Goal: Communication & Community: Connect with others

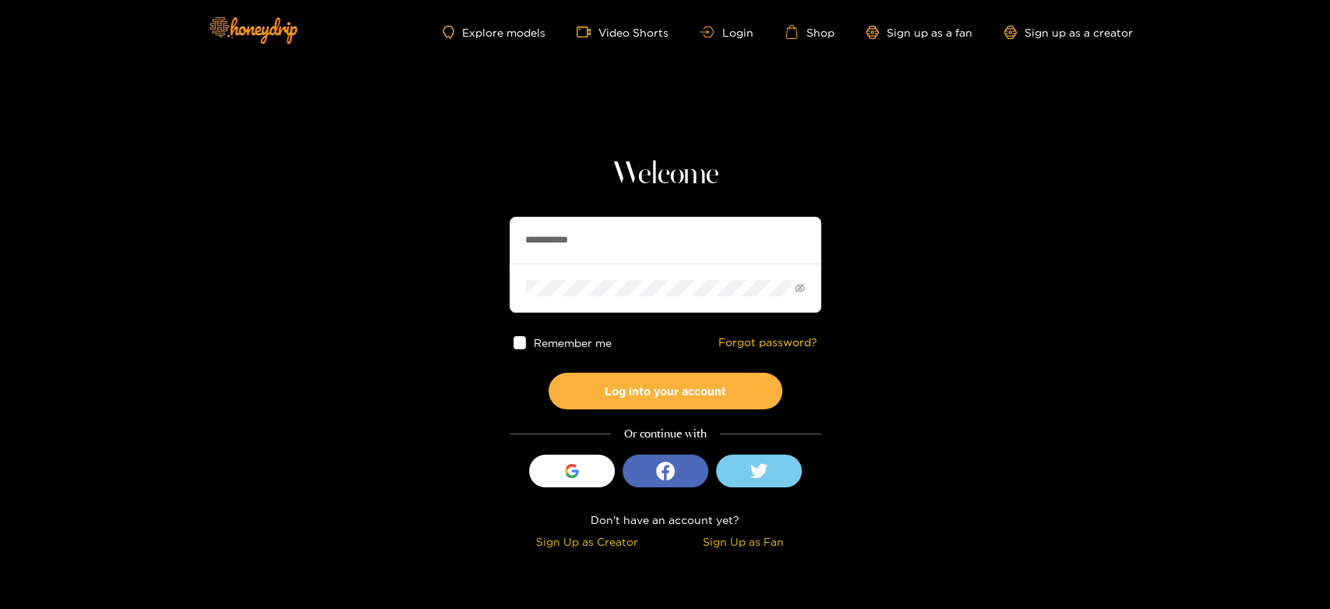
drag, startPoint x: 627, startPoint y: 235, endPoint x: 457, endPoint y: 237, distance: 169.9
click at [457, 237] on section "**********" at bounding box center [665, 277] width 1330 height 554
paste input "text"
type input "********"
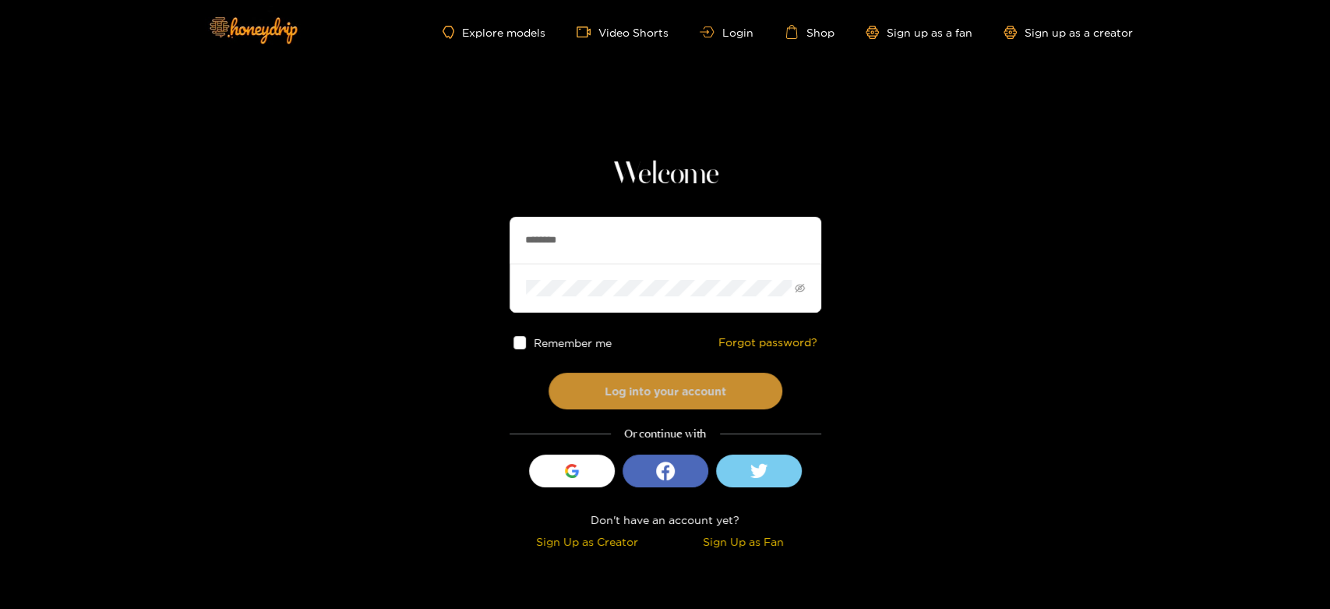
click at [620, 383] on button "Log into your account" at bounding box center [666, 391] width 234 height 37
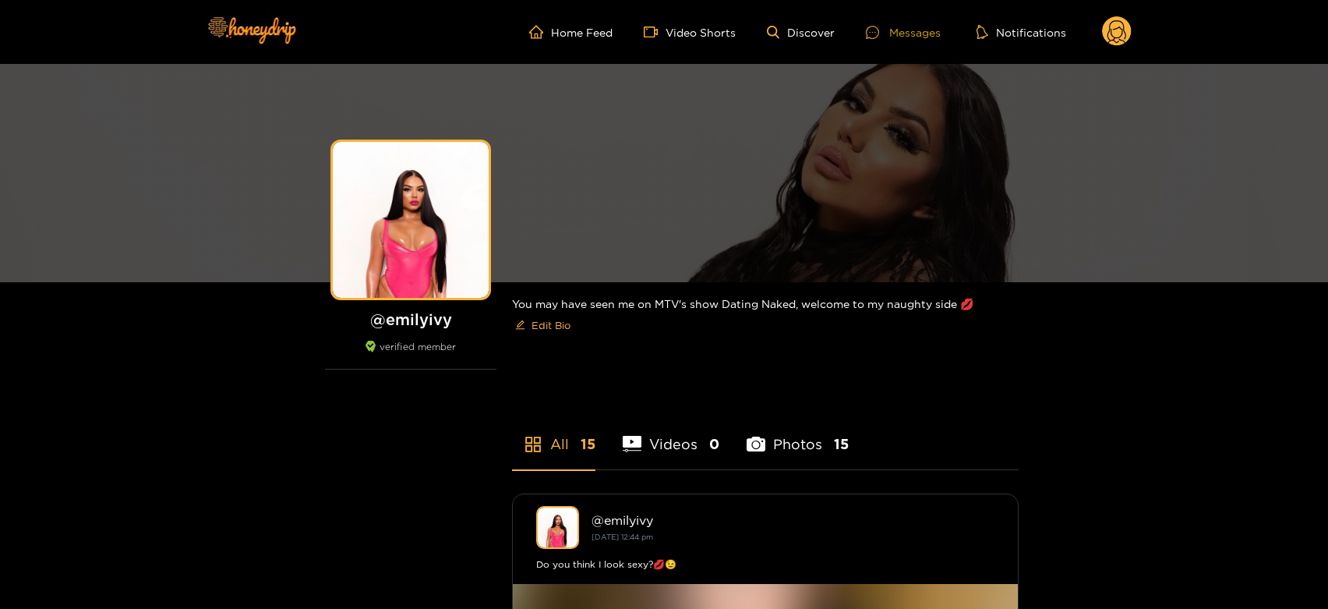
click at [903, 37] on div "Messages" at bounding box center [903, 32] width 75 height 18
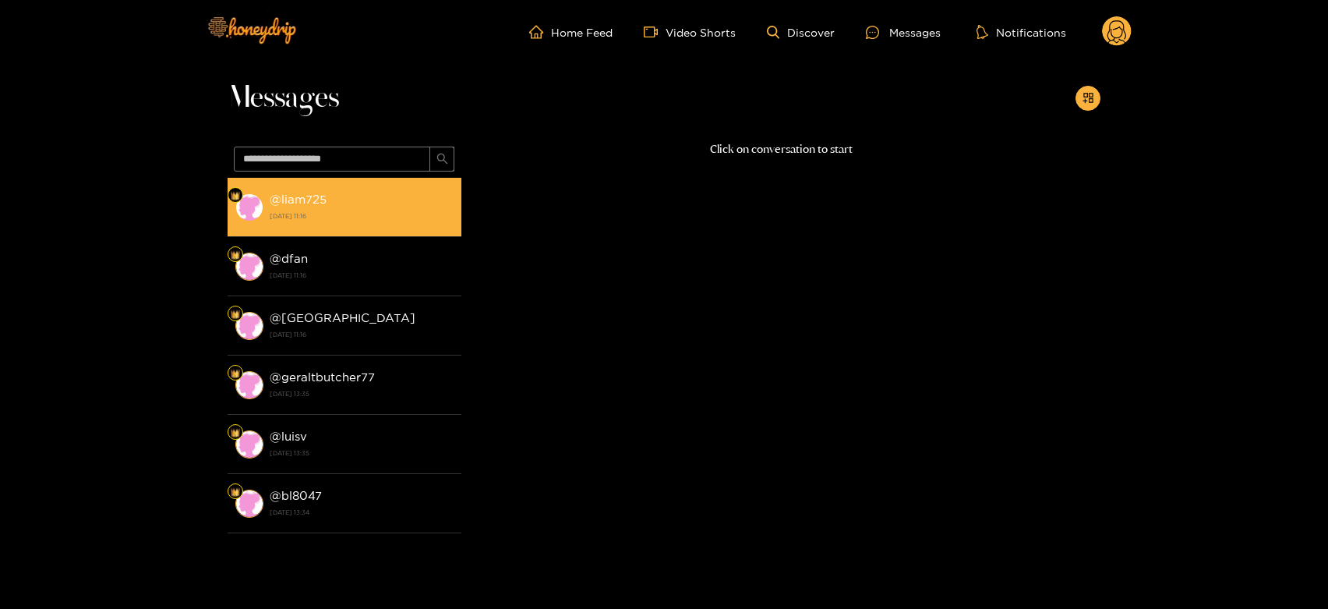
click at [380, 220] on strong "[DATE] 11:16" at bounding box center [362, 216] width 184 height 14
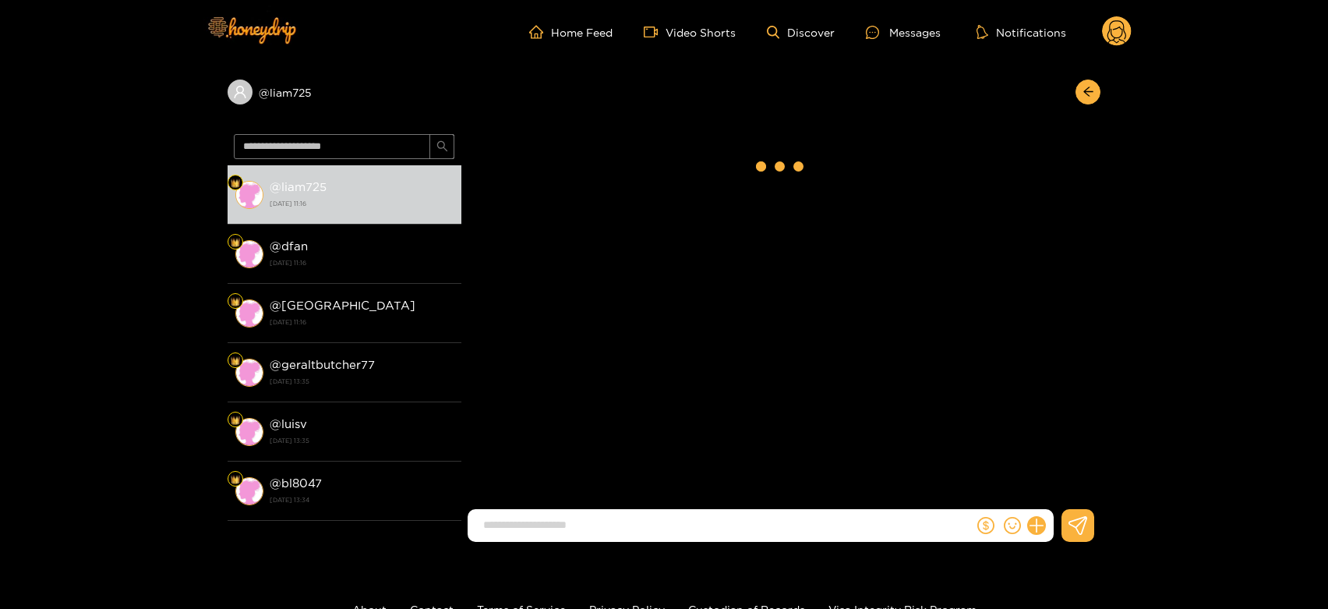
scroll to position [2009, 0]
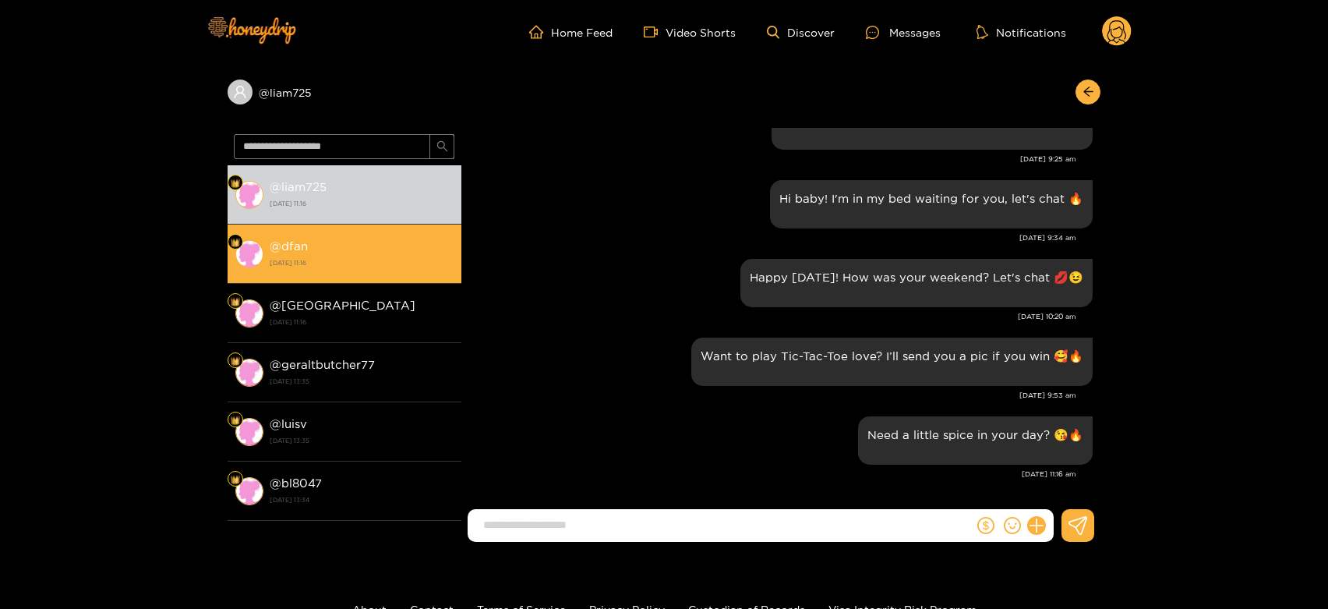
click at [313, 234] on li "@ dfan [DATE] 11:16" at bounding box center [345, 253] width 234 height 59
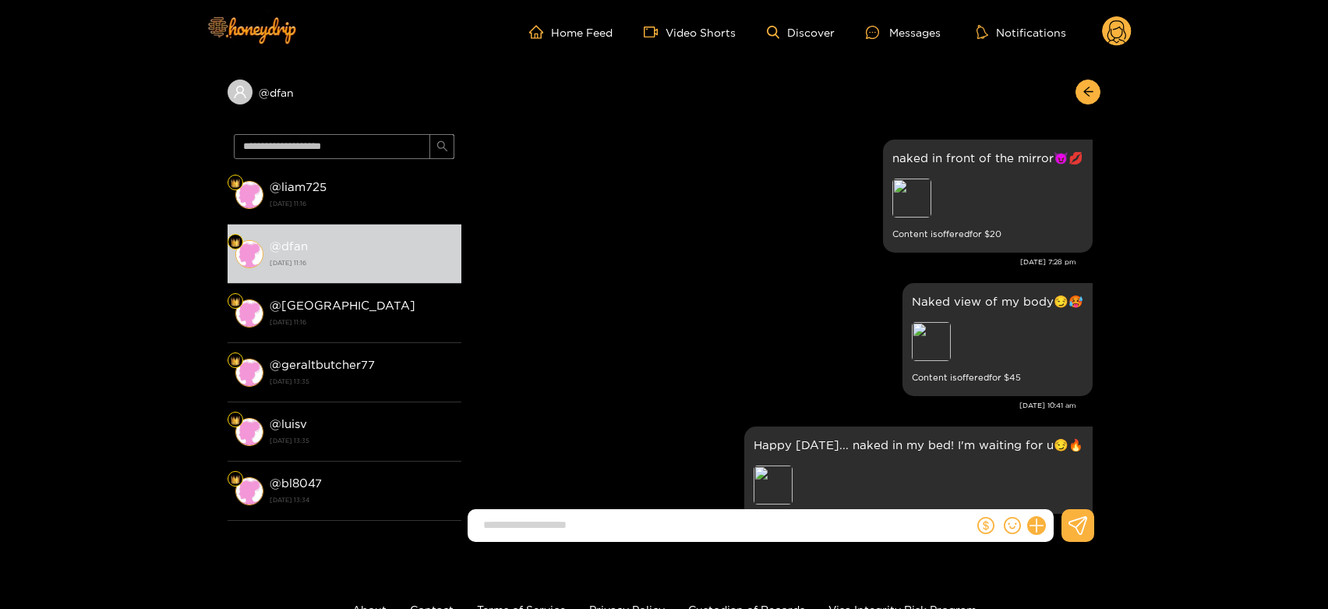
scroll to position [2683, 0]
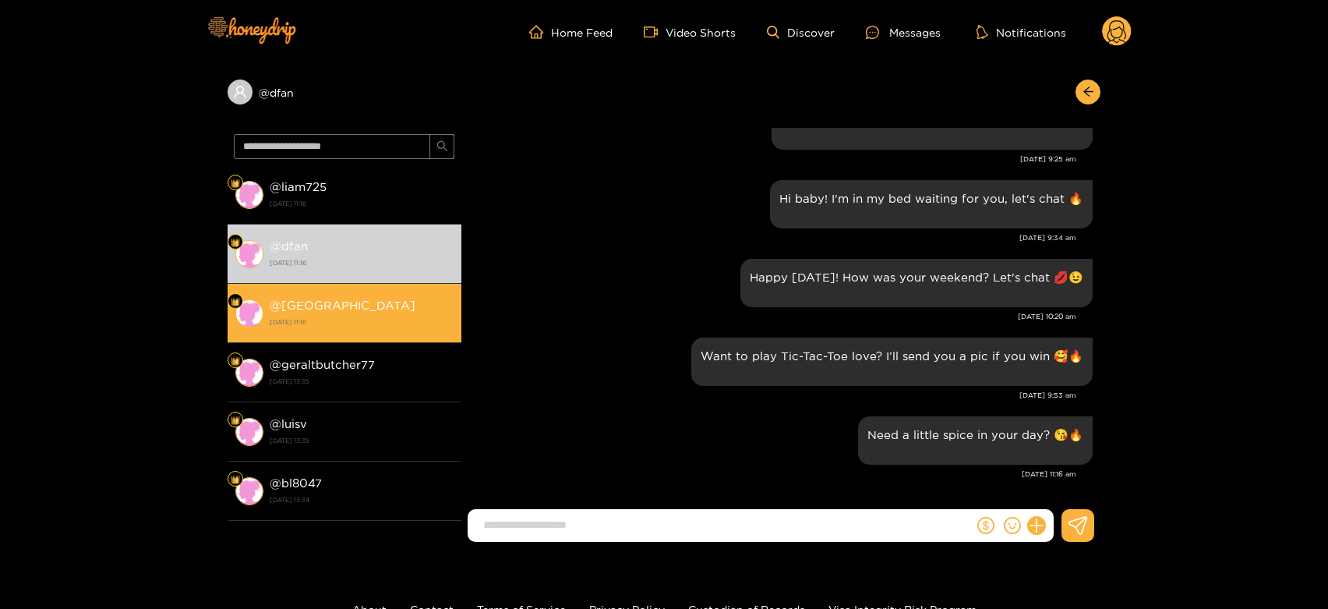
click at [333, 328] on strong "[DATE] 11:16" at bounding box center [362, 322] width 184 height 14
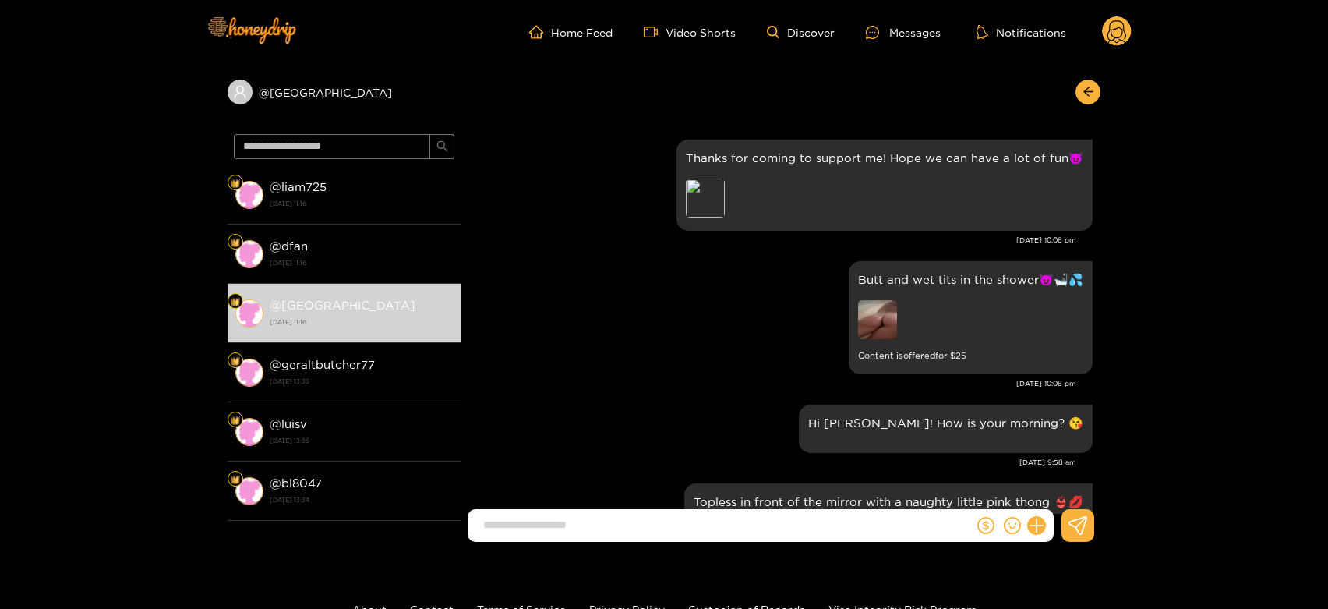
scroll to position [748, 0]
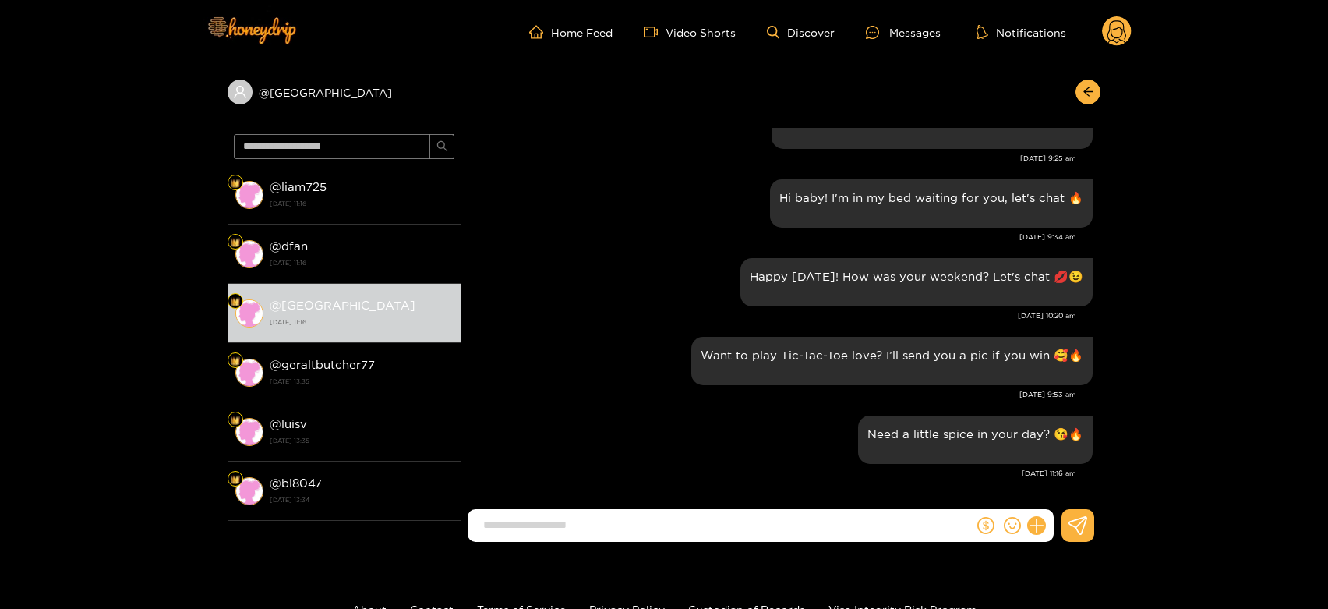
click at [1111, 22] on icon at bounding box center [1116, 33] width 19 height 27
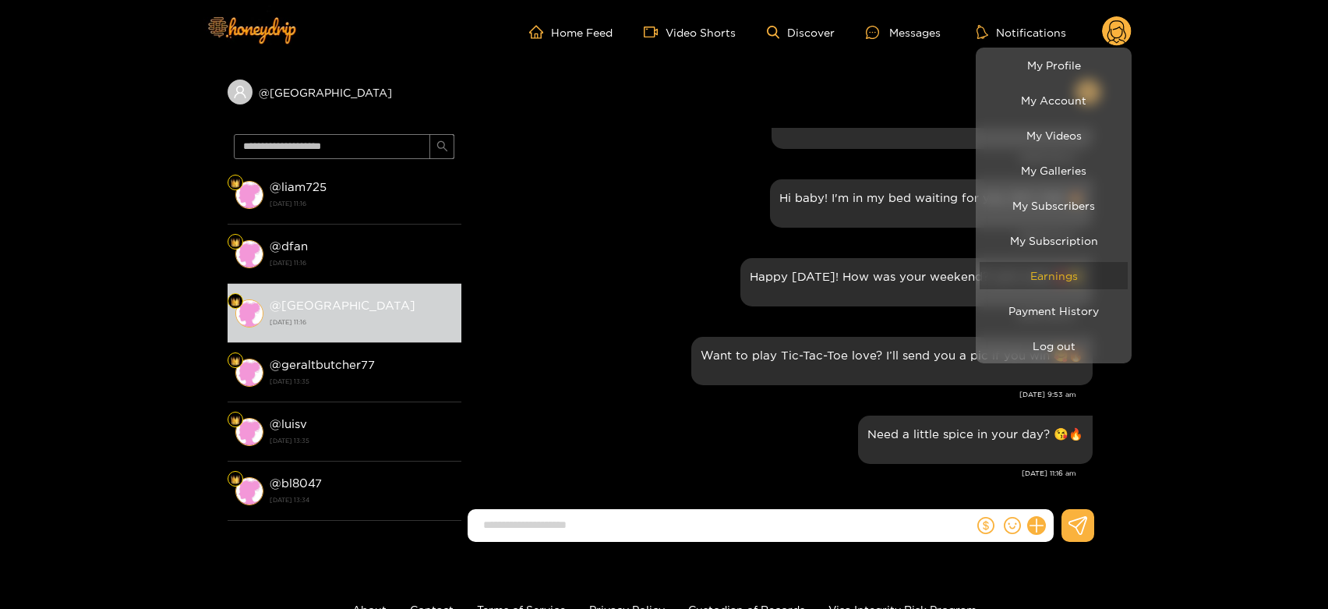
click at [1051, 275] on link "Earnings" at bounding box center [1054, 275] width 148 height 27
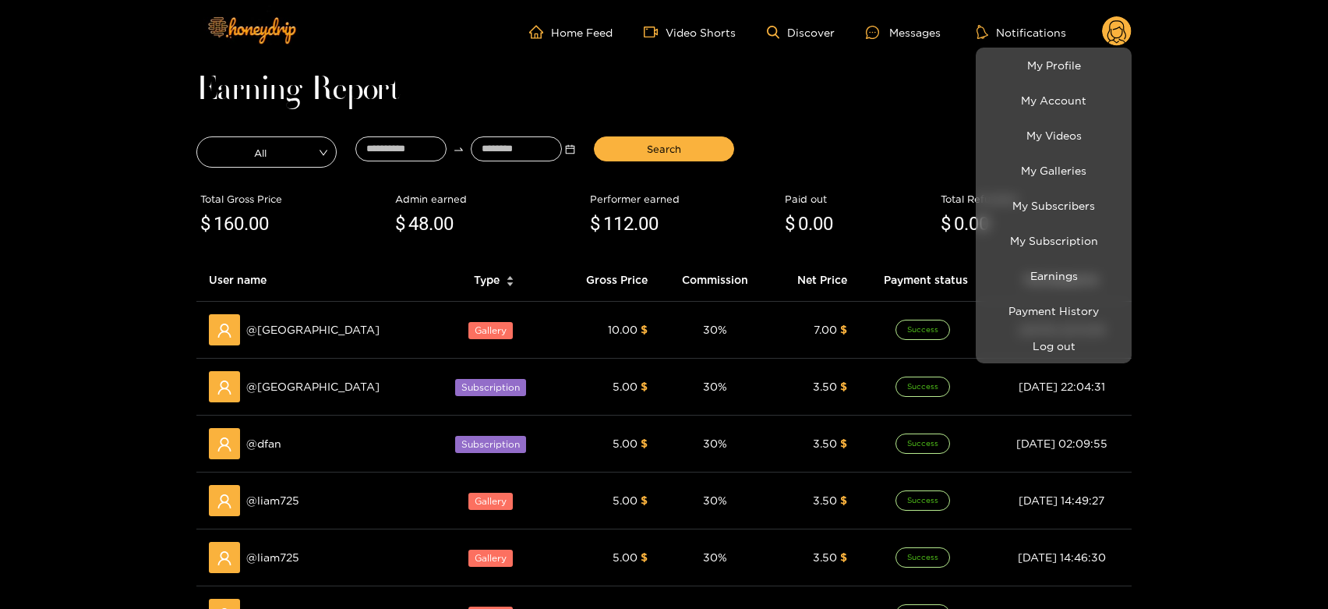
click at [274, 340] on div at bounding box center [664, 304] width 1328 height 609
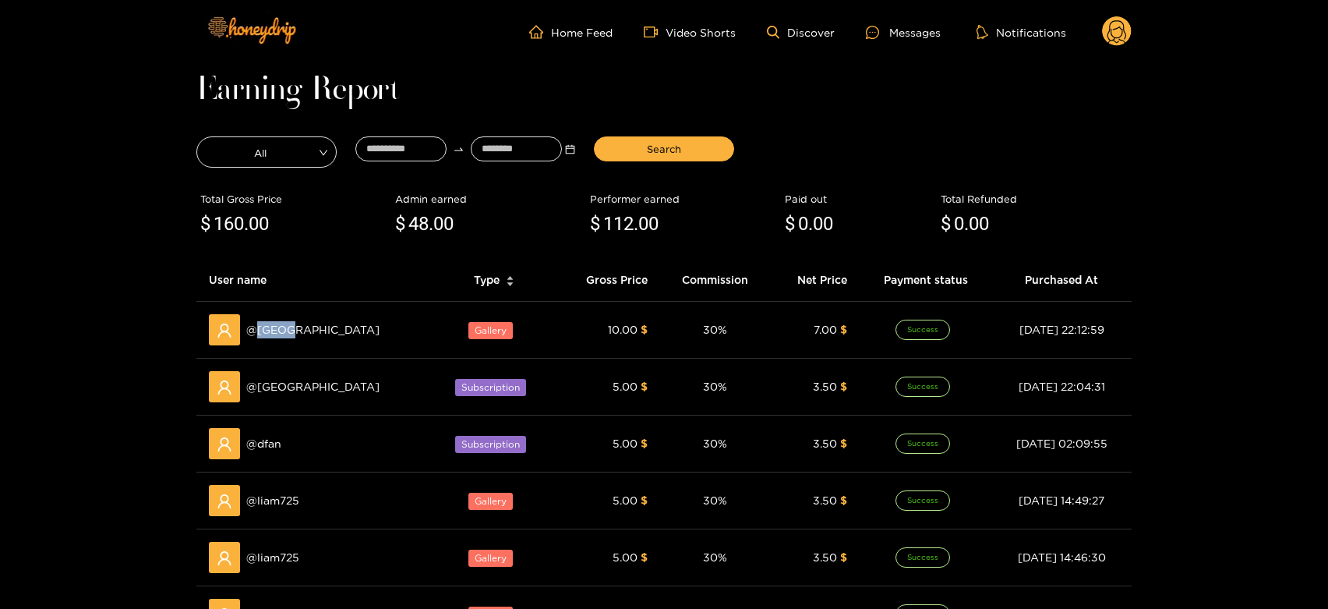
click at [274, 340] on div "@ [GEOGRAPHIC_DATA]" at bounding box center [314, 329] width 211 height 31
copy span "[GEOGRAPHIC_DATA]"
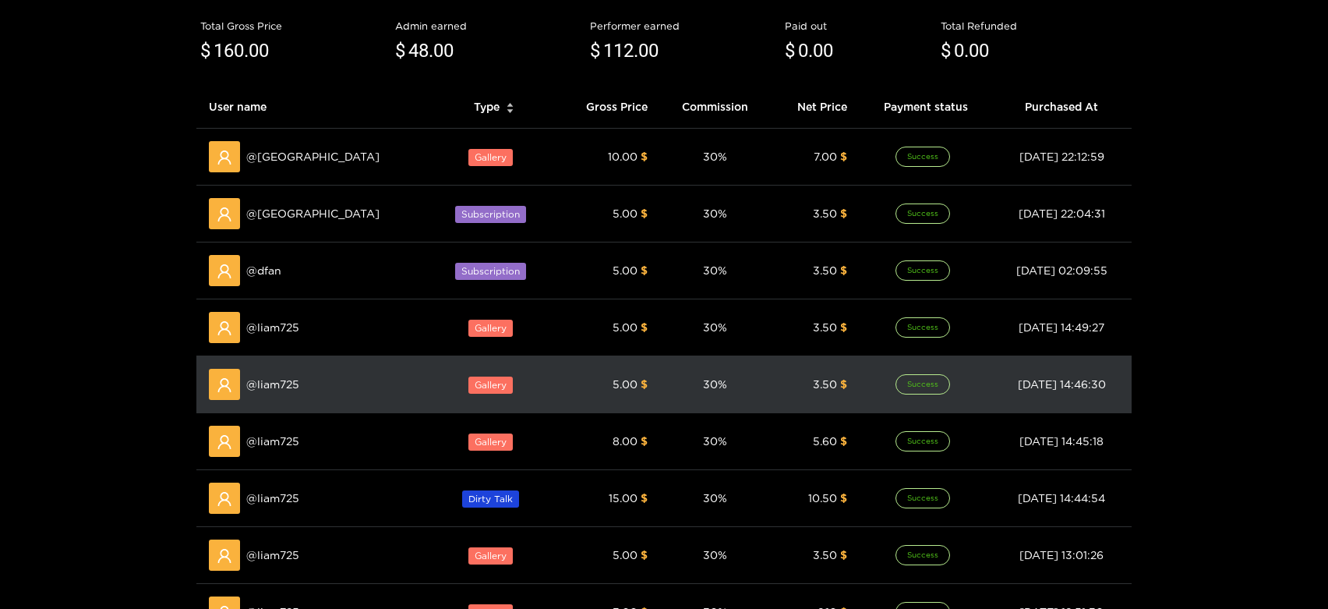
click at [276, 377] on span "@ liam725" at bounding box center [272, 384] width 53 height 17
copy span "liam725"
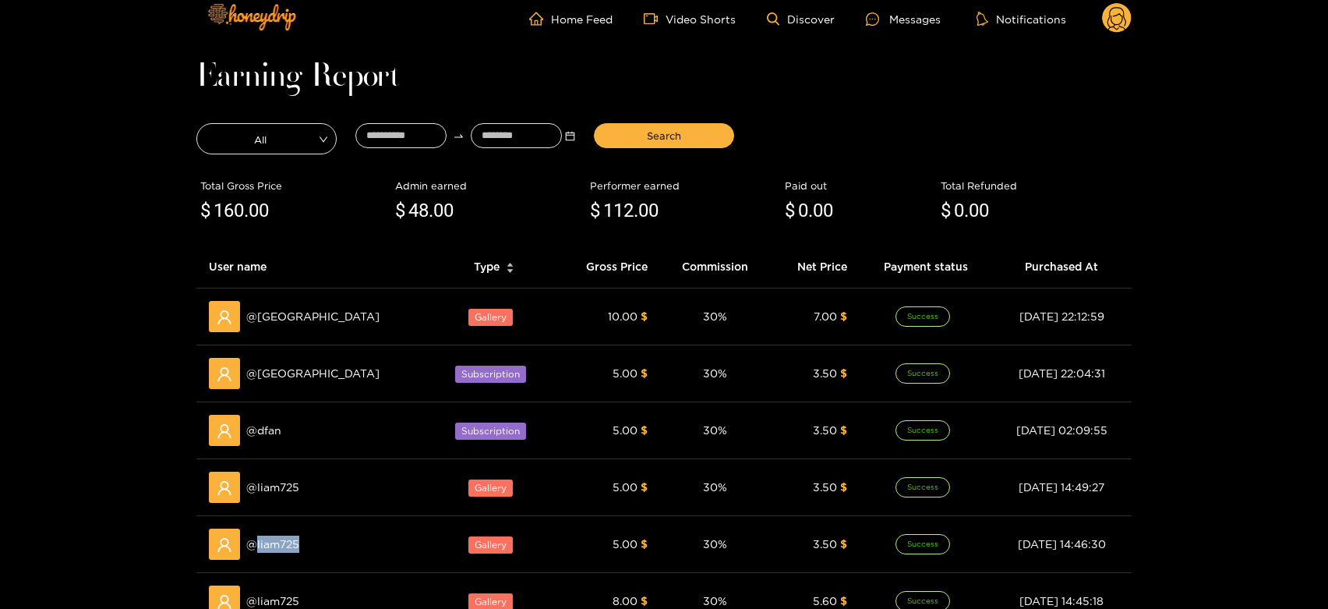
scroll to position [0, 0]
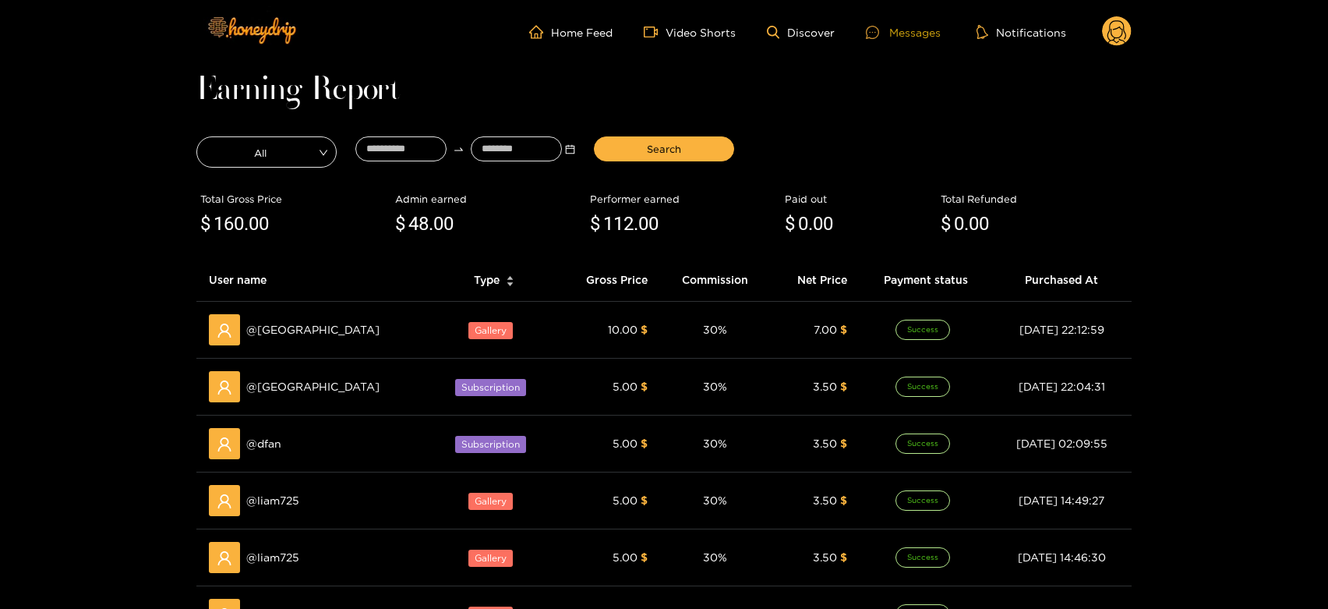
click at [923, 31] on div "Messages" at bounding box center [903, 32] width 75 height 18
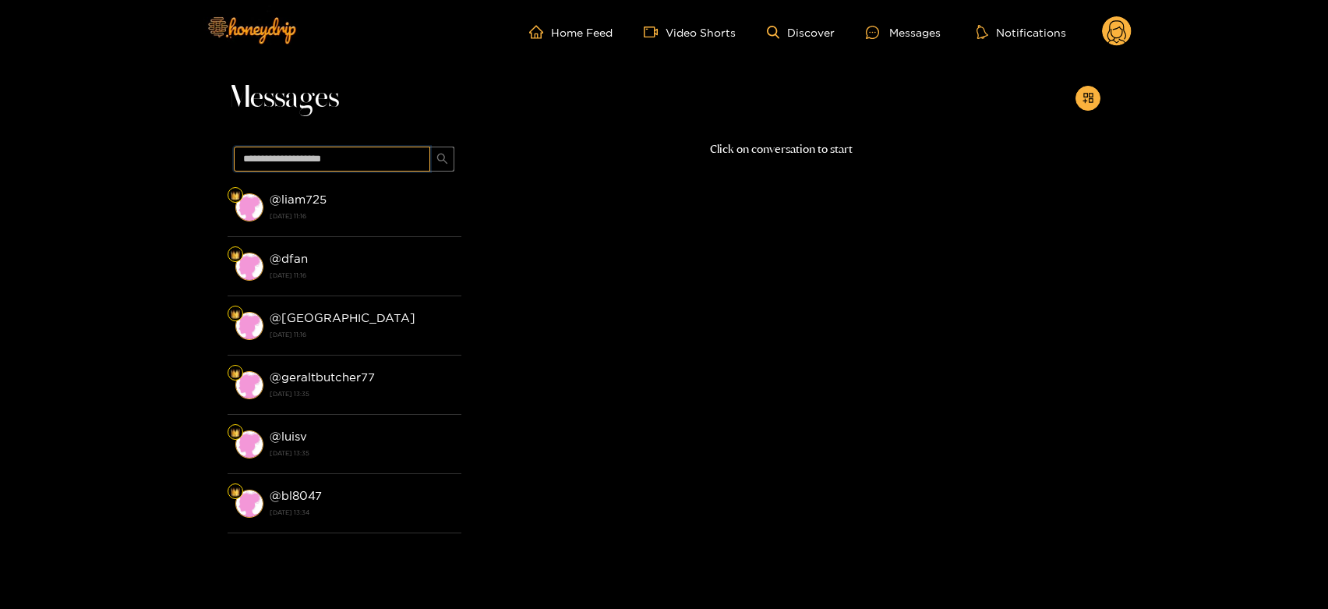
click at [349, 153] on input "text" at bounding box center [332, 159] width 196 height 25
paste input "*******"
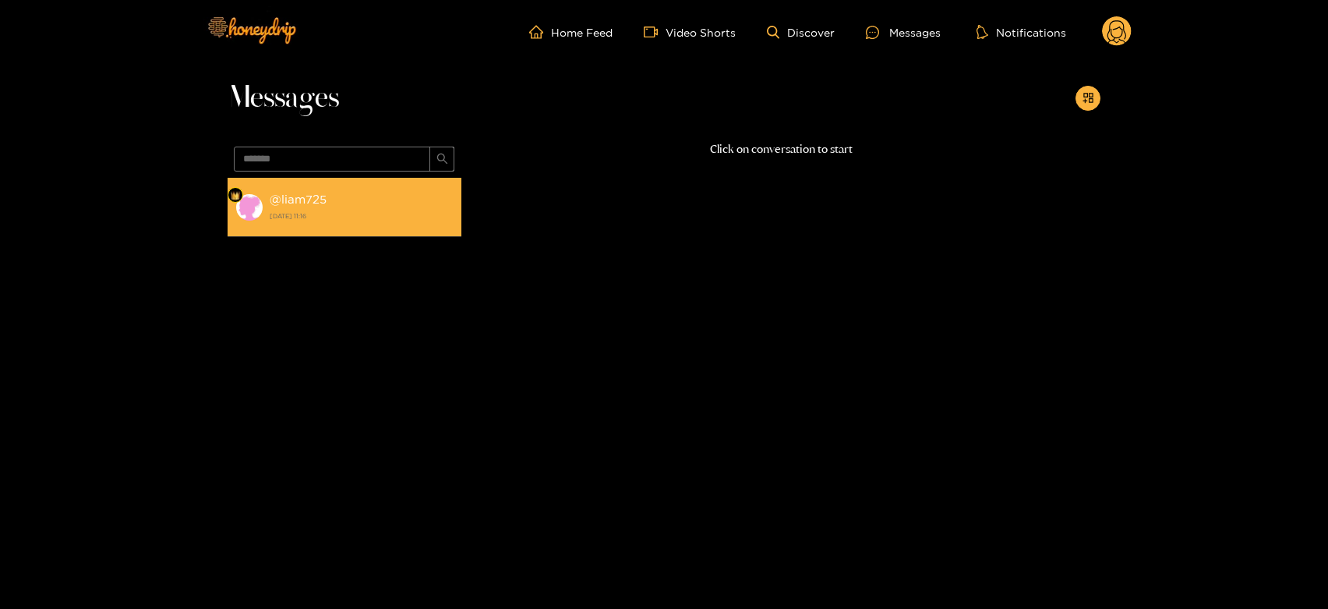
click at [331, 200] on div "@ liam725 [DATE] 11:16" at bounding box center [362, 206] width 184 height 35
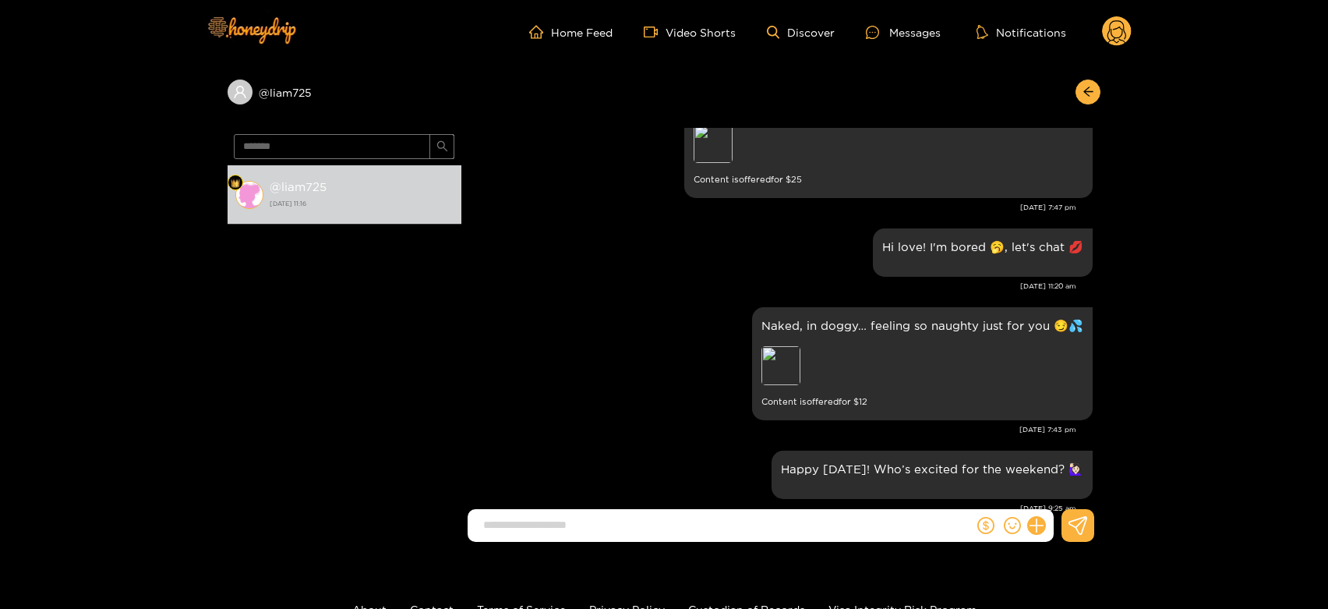
scroll to position [1577, 0]
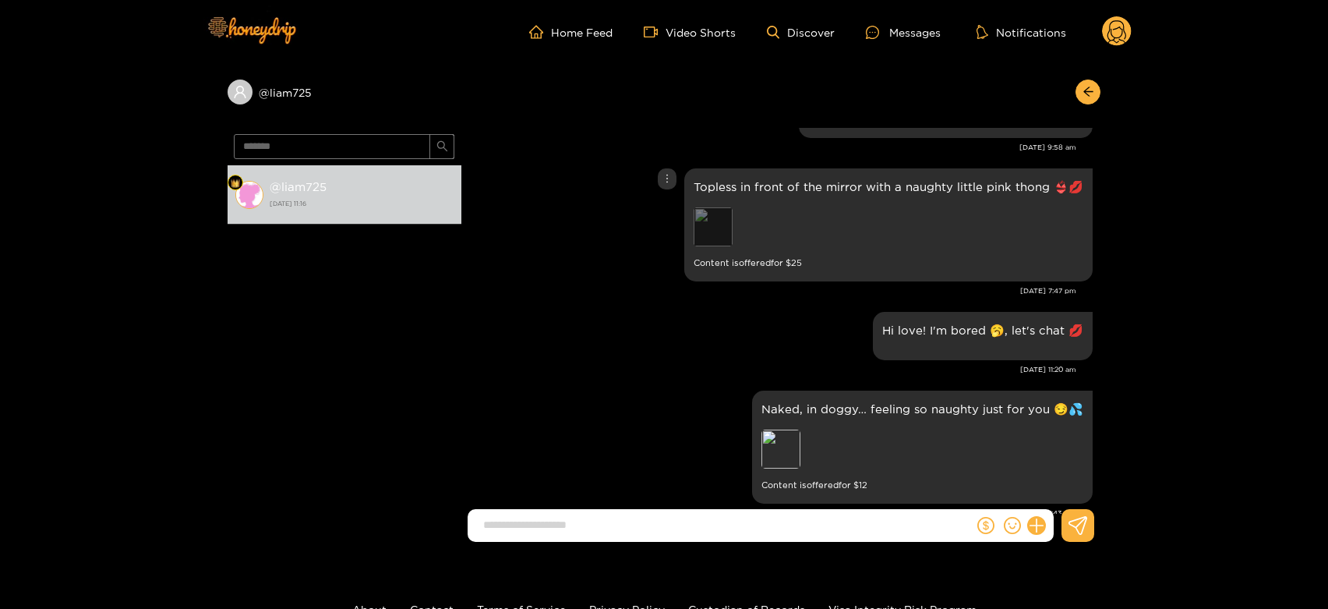
click at [729, 229] on div "Preview" at bounding box center [713, 226] width 39 height 39
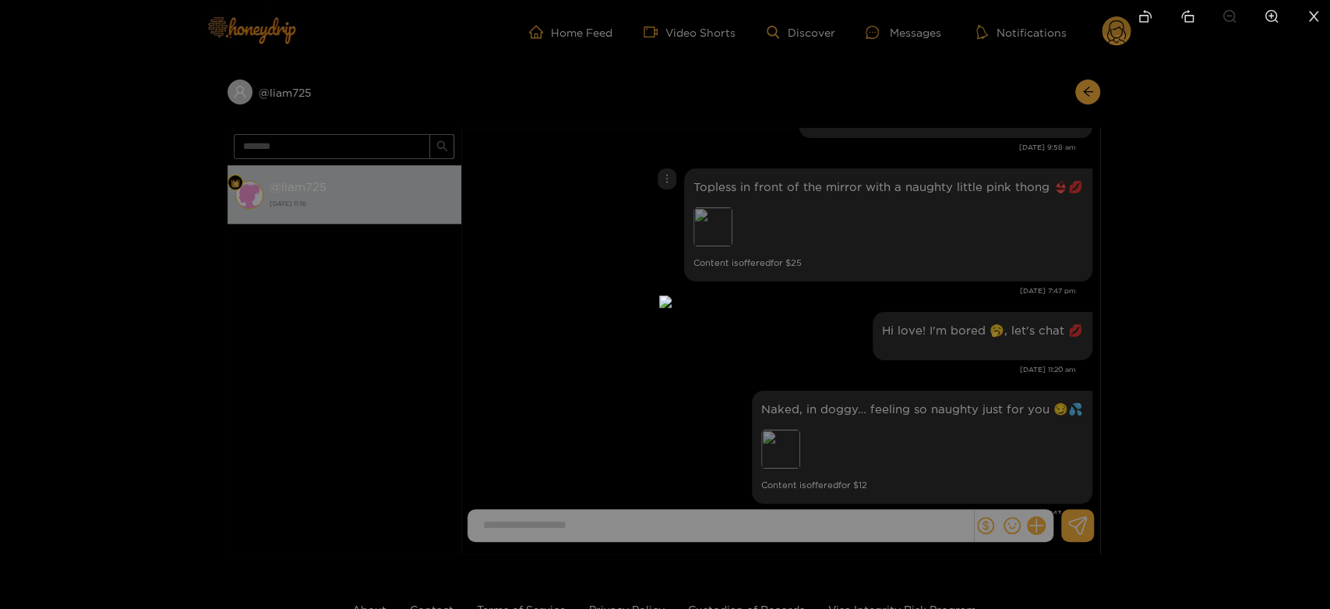
click at [978, 313] on div at bounding box center [665, 304] width 1330 height 609
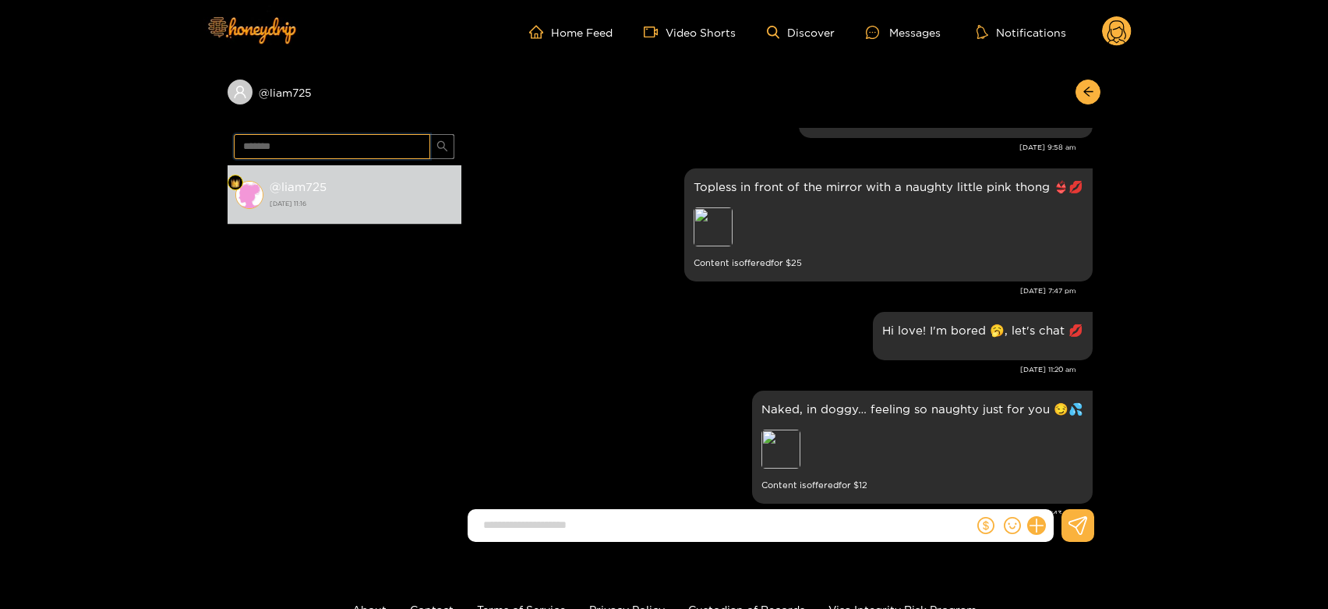
click at [310, 150] on input "*******" at bounding box center [332, 146] width 196 height 25
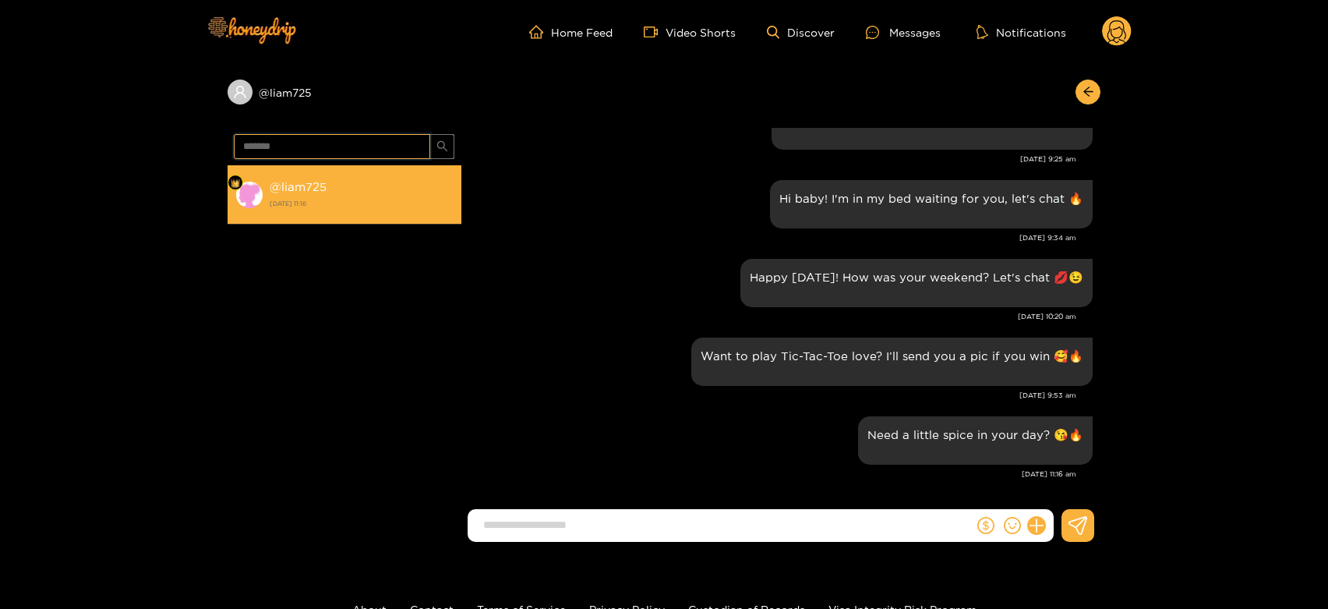
paste input "text"
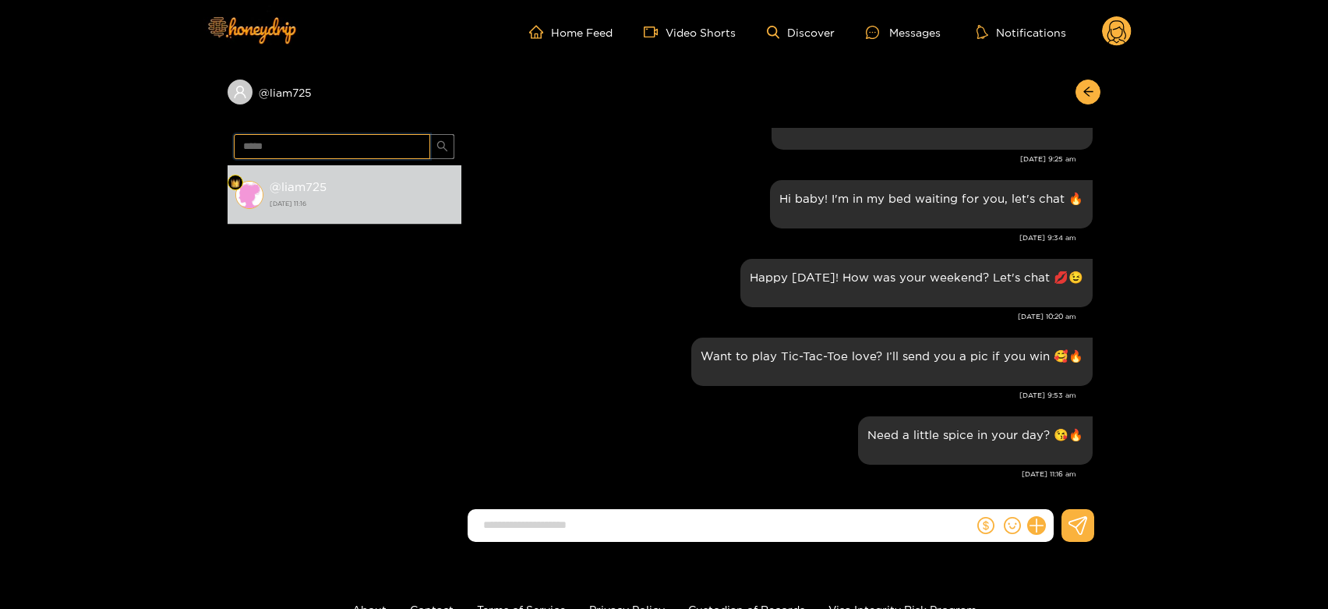
type input "*****"
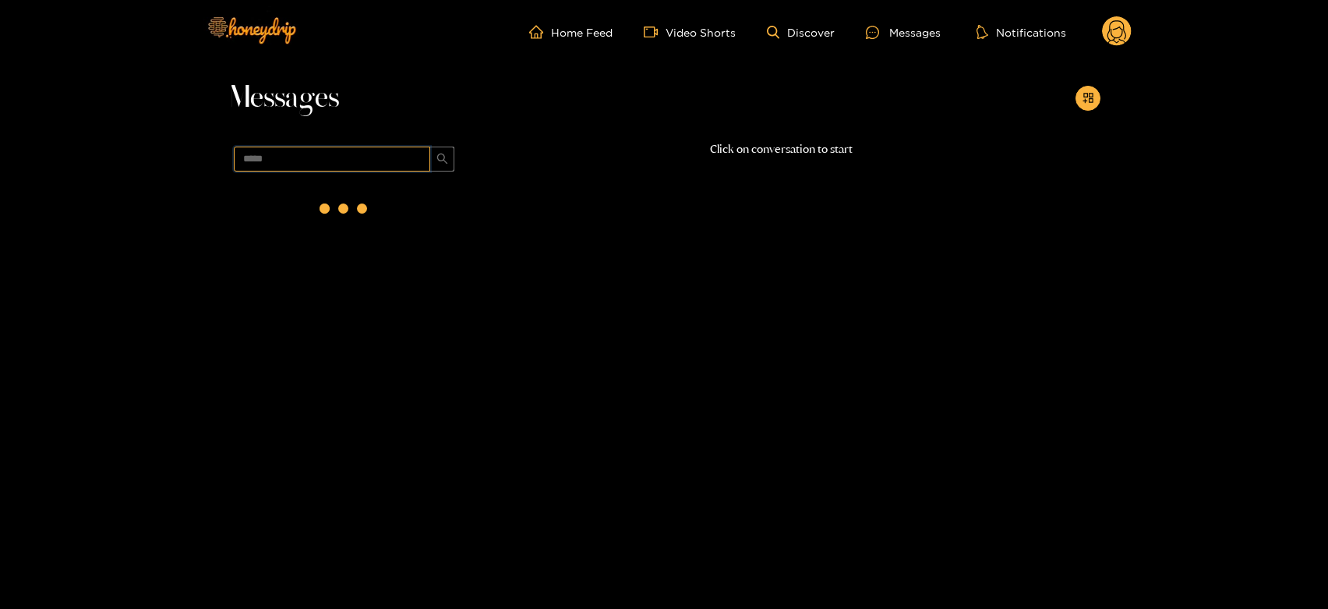
scroll to position [0, 0]
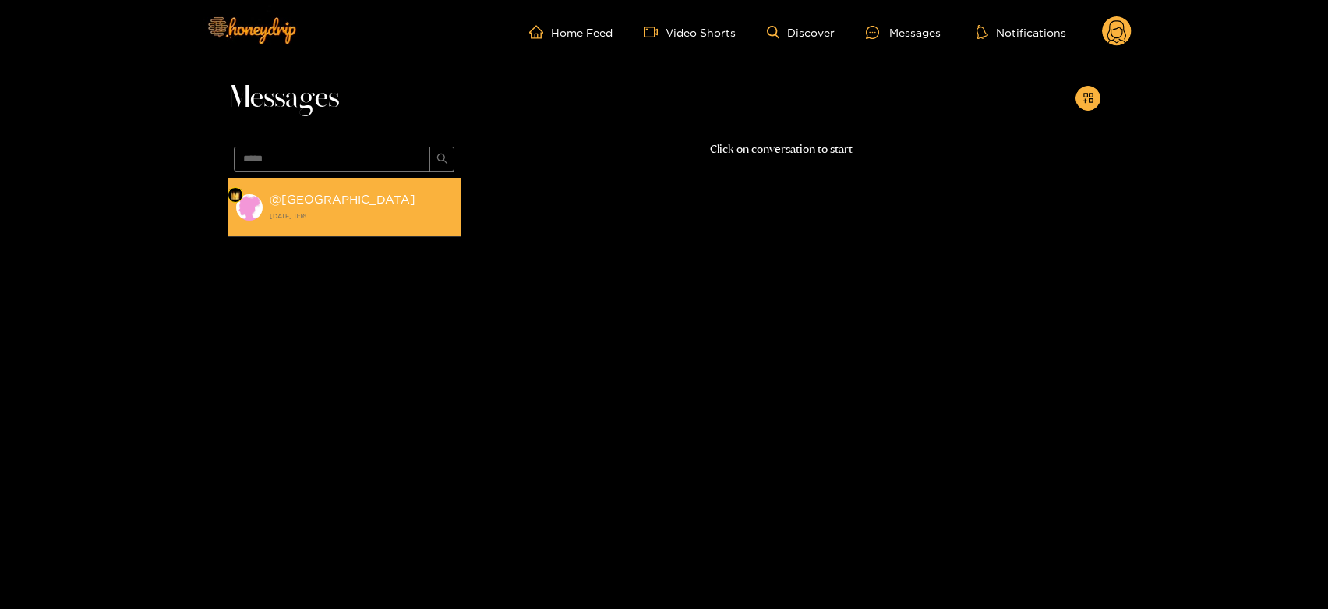
click at [345, 220] on strong "[DATE] 11:16" at bounding box center [362, 216] width 184 height 14
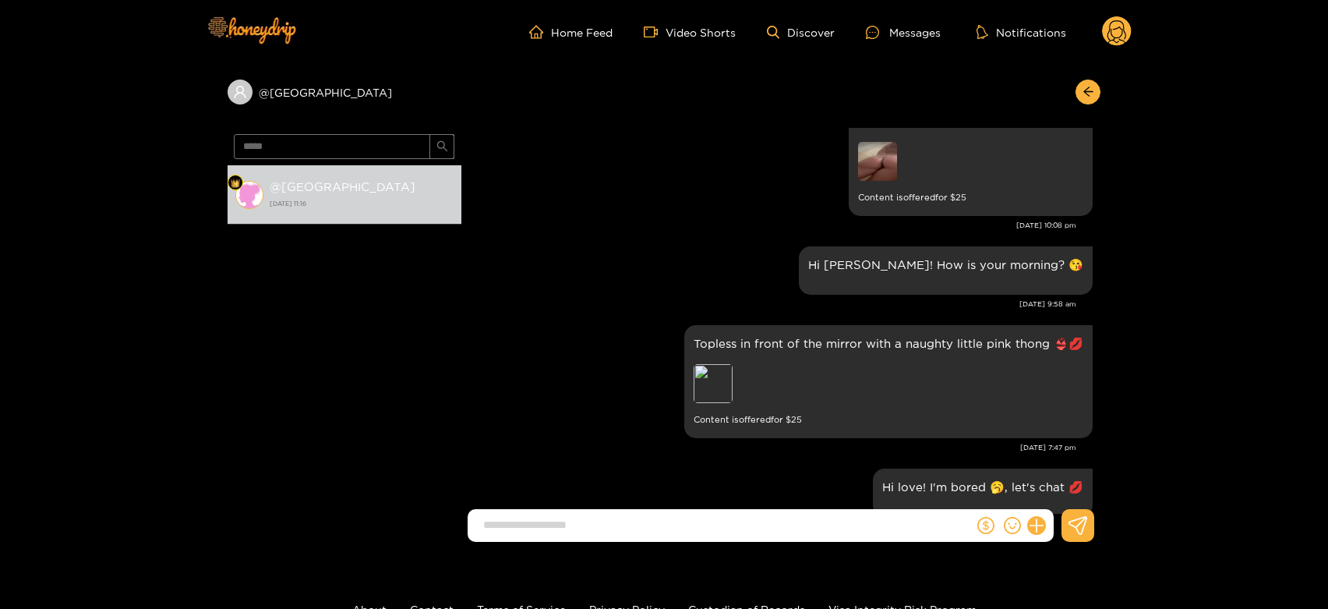
scroll to position [142, 0]
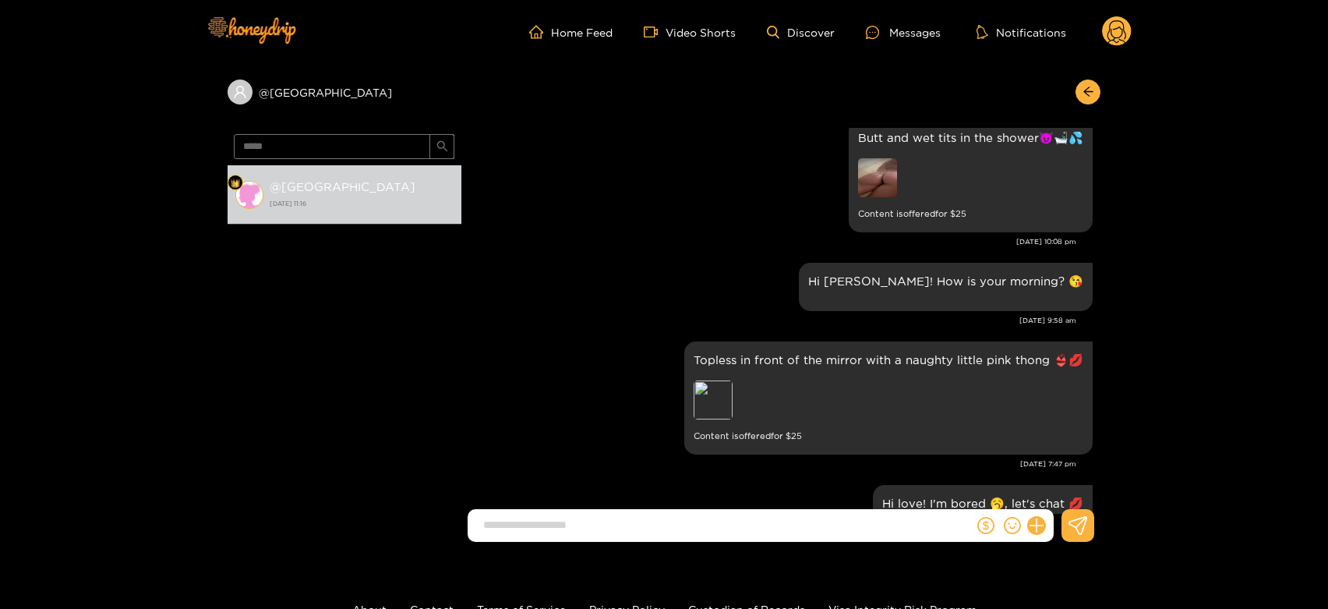
click at [1120, 32] on circle at bounding box center [1117, 31] width 30 height 30
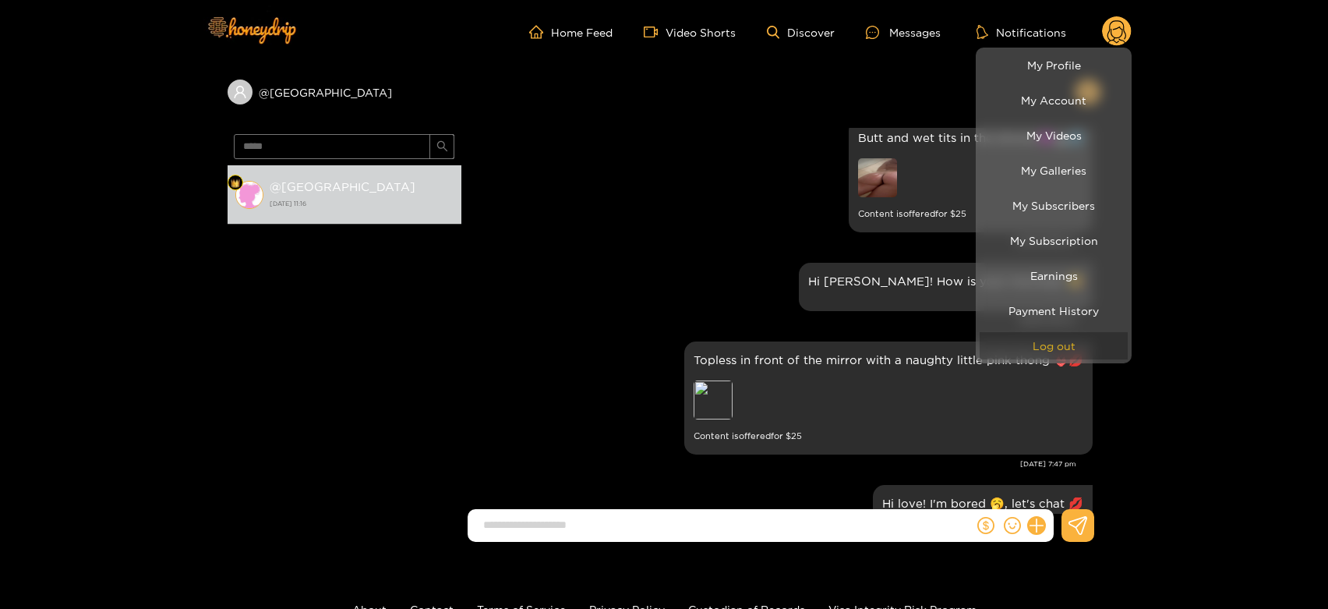
click at [1047, 340] on button "Log out" at bounding box center [1054, 345] width 148 height 27
